Goal: Find specific page/section: Find specific page/section

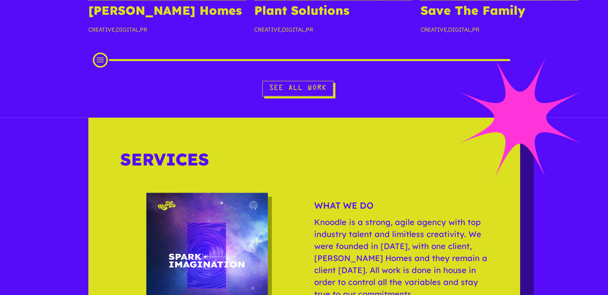
scroll to position [866, 0]
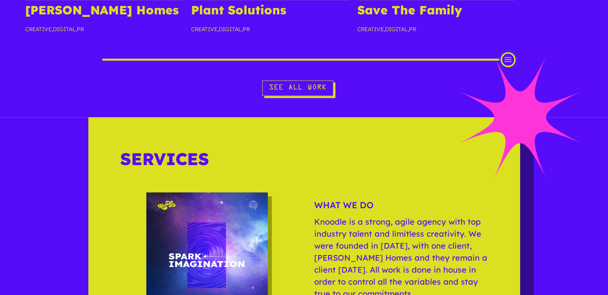
drag, startPoint x: 104, startPoint y: 61, endPoint x: 516, endPoint y: 67, distance: 412.1
click at [516, 67] on div at bounding box center [304, 60] width 432 height 16
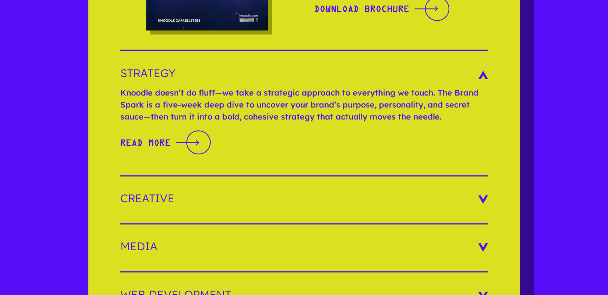
scroll to position [1186, 0]
click at [481, 199] on h3 "Creative" at bounding box center [304, 197] width 368 height 11
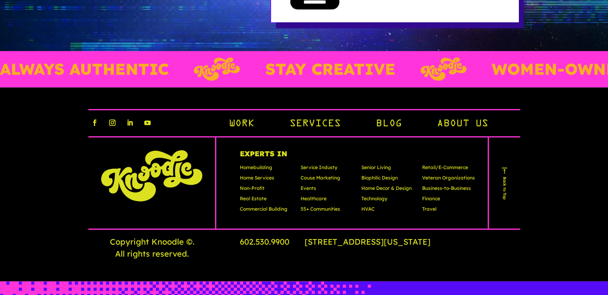
scroll to position [2358, 0]
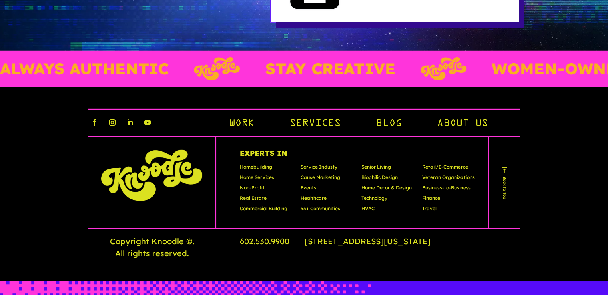
click at [302, 122] on link "Services" at bounding box center [314, 124] width 51 height 14
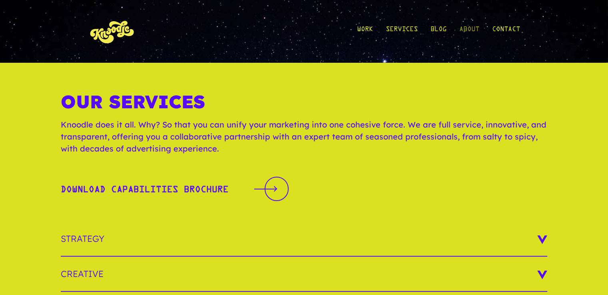
click at [465, 26] on link "About" at bounding box center [469, 31] width 20 height 37
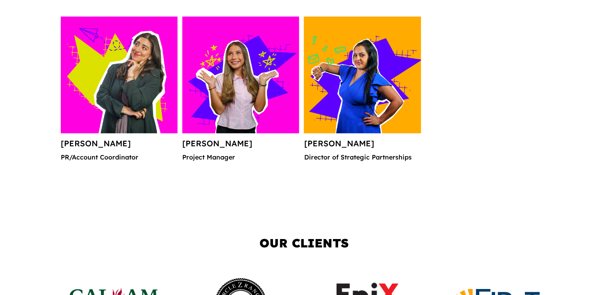
scroll to position [1239, 0]
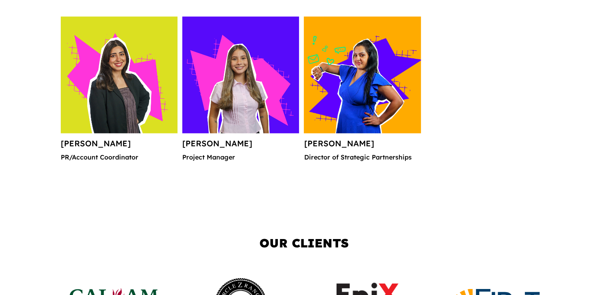
click at [348, 70] on img at bounding box center [362, 74] width 117 height 117
click at [349, 92] on img at bounding box center [362, 74] width 117 height 117
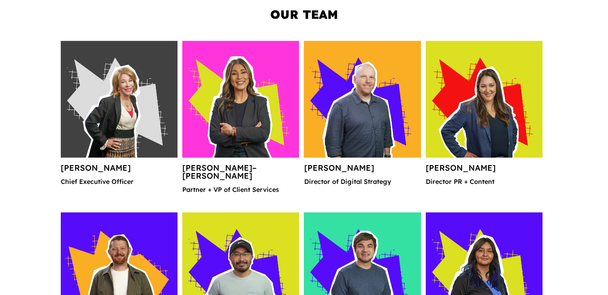
scroll to position [879, 0]
drag, startPoint x: 112, startPoint y: 168, endPoint x: 58, endPoint y: 166, distance: 54.4
click at [58, 166] on div "Our Team Rosaria Cain Chief Executive Officer Sandra Guadarrama–Baumunk Partner…" at bounding box center [304, 273] width 608 height 588
copy h4 "Rosaria Cain"
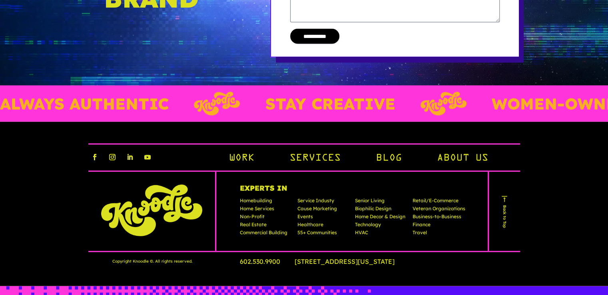
scroll to position [1896, 0]
